Goal: Task Accomplishment & Management: Manage account settings

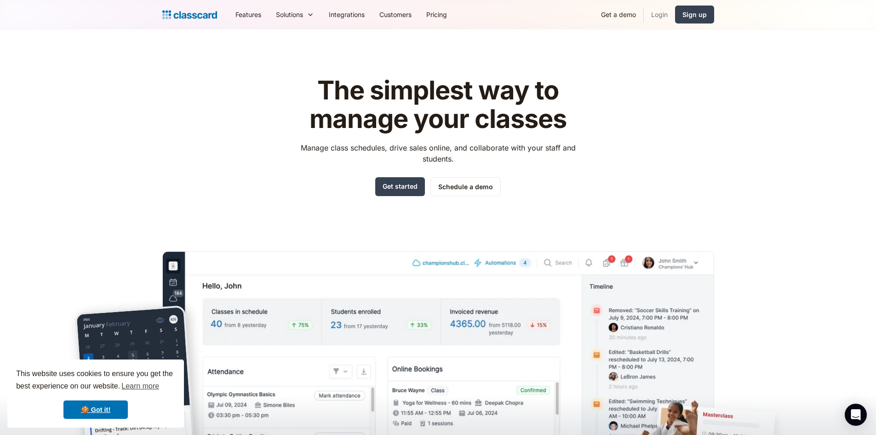
click at [658, 16] on link "Login" at bounding box center [659, 14] width 31 height 21
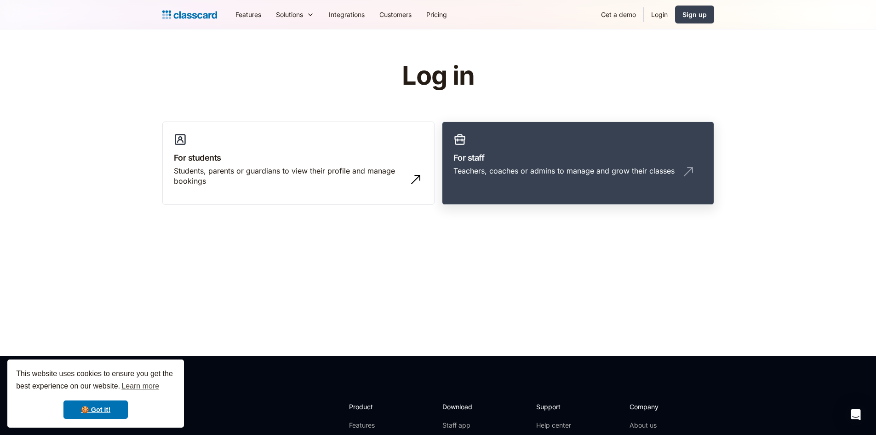
click at [567, 175] on div "Teachers, coaches or admins to manage and grow their classes" at bounding box center [563, 171] width 221 height 10
